Goal: Transaction & Acquisition: Subscribe to service/newsletter

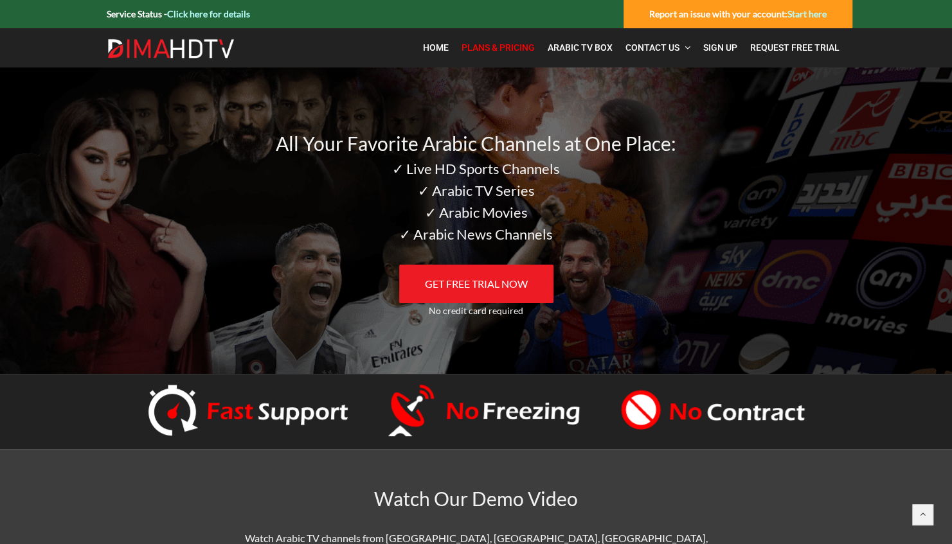
click at [495, 39] on link "Plans & Pricing" at bounding box center [498, 48] width 86 height 26
